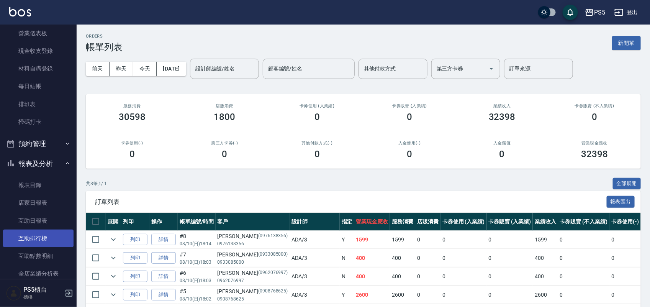
scroll to position [144, 0]
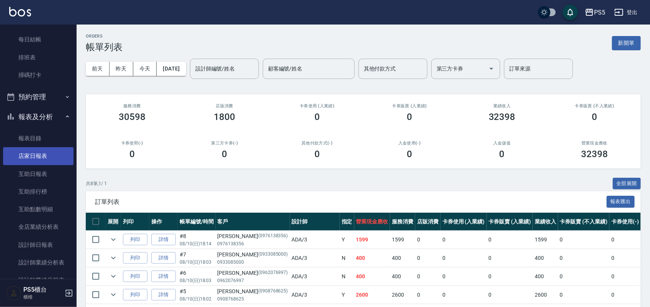
click at [48, 154] on link "店家日報表" at bounding box center [38, 156] width 71 height 18
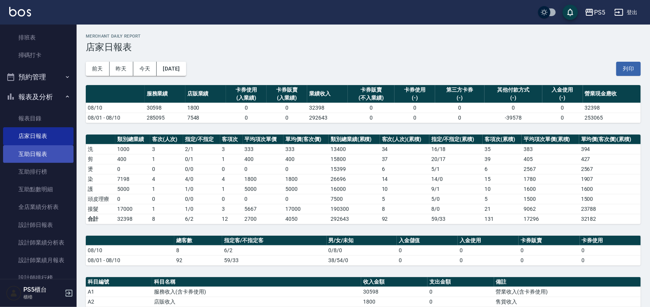
scroll to position [239, 0]
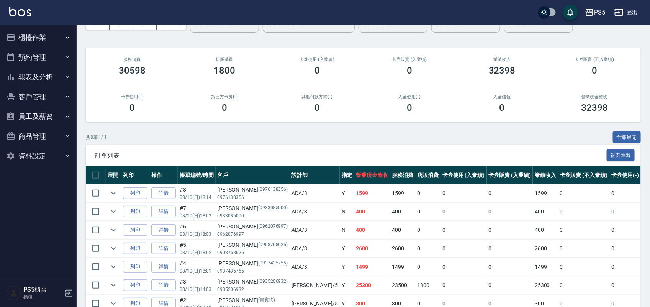
scroll to position [109, 0]
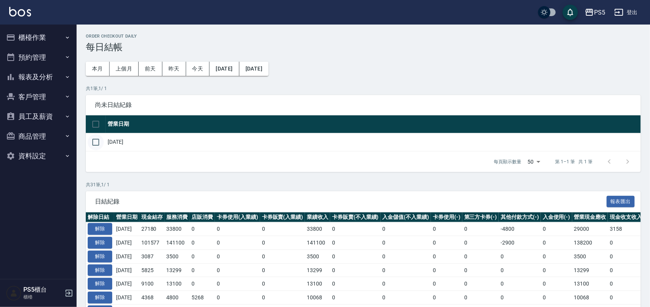
click at [97, 141] on input "checkbox" at bounding box center [96, 142] width 16 height 16
checkbox input "true"
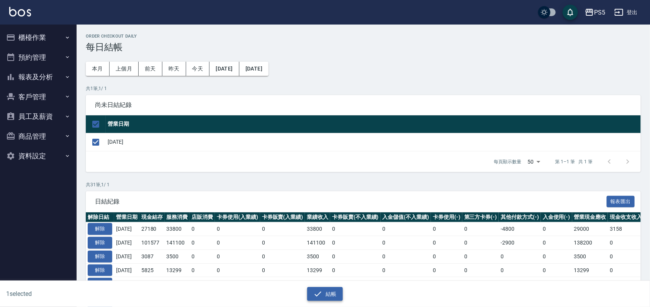
click at [339, 296] on button "結帳" at bounding box center [325, 294] width 36 height 14
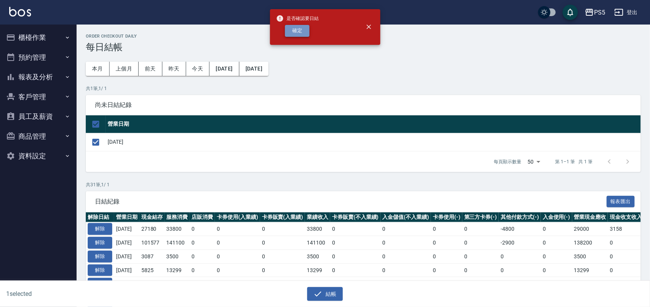
click at [296, 31] on button "確定" at bounding box center [297, 31] width 25 height 12
checkbox input "false"
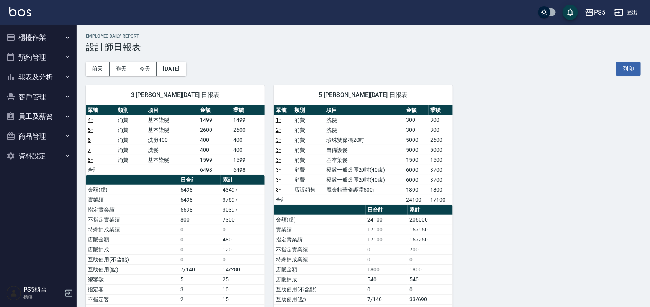
click at [33, 38] on button "櫃檯作業" at bounding box center [38, 38] width 71 height 20
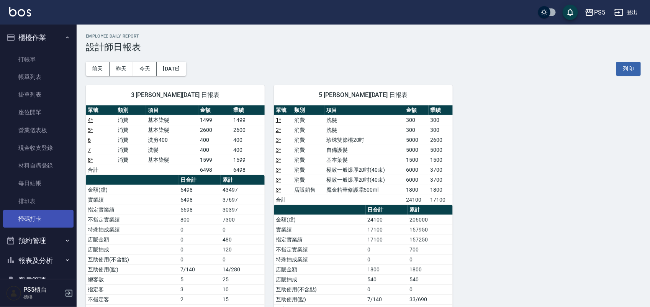
click at [46, 217] on link "掃碼打卡" at bounding box center [38, 219] width 71 height 18
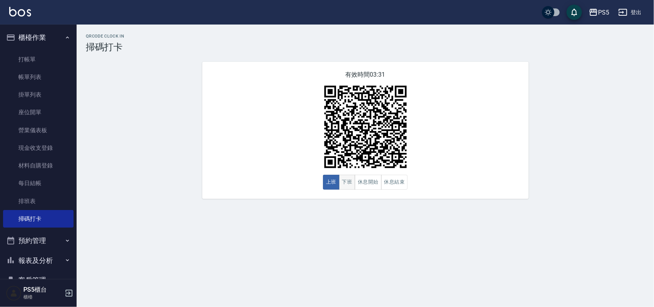
click at [348, 186] on button "下班" at bounding box center [347, 182] width 16 height 15
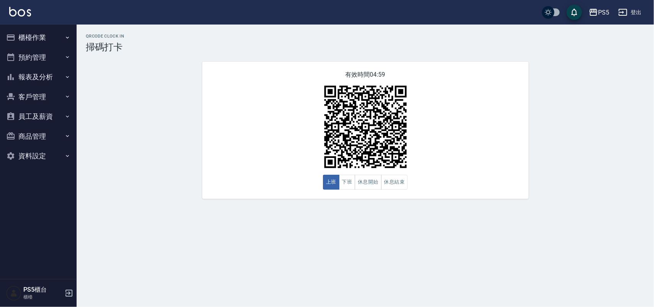
drag, startPoint x: 354, startPoint y: 183, endPoint x: 366, endPoint y: 152, distance: 33.5
click at [353, 183] on button "下班" at bounding box center [347, 182] width 16 height 15
